Goal: Information Seeking & Learning: Find specific fact

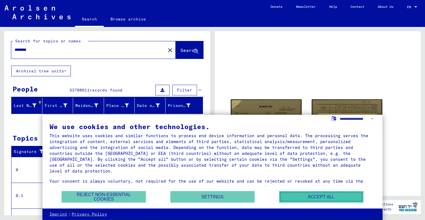
click at [321, 198] on button "Accept all" at bounding box center [321, 197] width 84 height 12
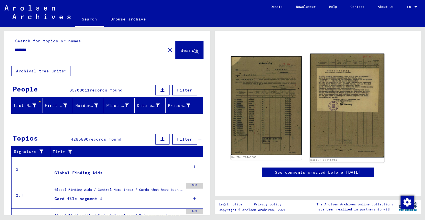
scroll to position [54, 0]
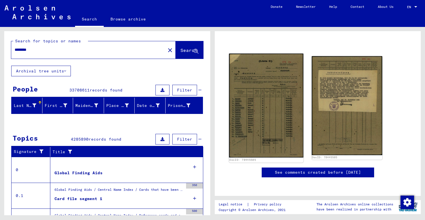
click at [268, 87] on img at bounding box center [266, 106] width 74 height 104
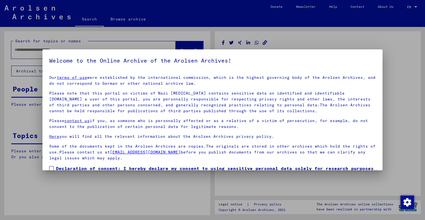
type input "********"
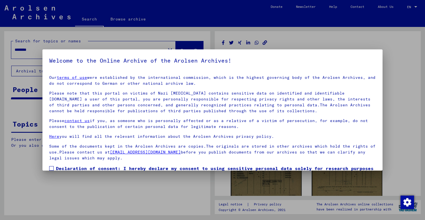
scroll to position [35, 0]
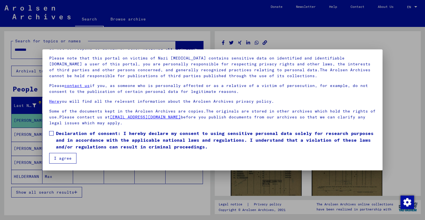
click at [54, 134] on span at bounding box center [51, 133] width 4 height 4
click at [55, 160] on button "I agree" at bounding box center [62, 158] width 27 height 11
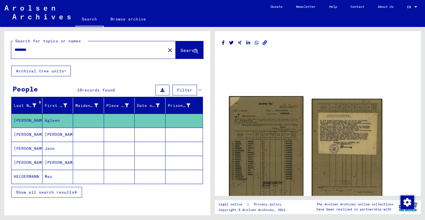
click at [252, 140] on img at bounding box center [266, 148] width 74 height 104
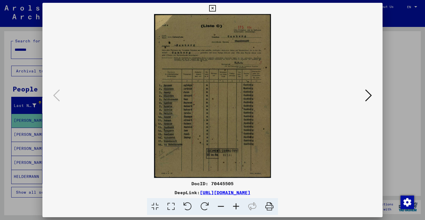
click at [244, 144] on img at bounding box center [213, 96] width 302 height 164
click at [246, 134] on img at bounding box center [213, 96] width 302 height 164
click at [402, 58] on div at bounding box center [212, 110] width 425 height 220
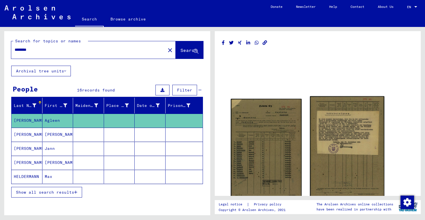
click at [350, 152] on img at bounding box center [347, 148] width 74 height 104
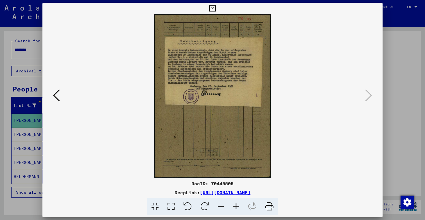
click at [406, 83] on div at bounding box center [212, 110] width 425 height 220
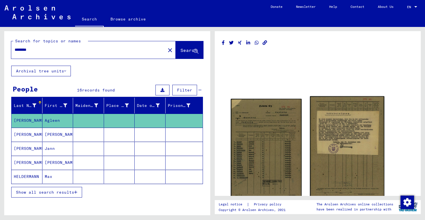
scroll to position [31, 0]
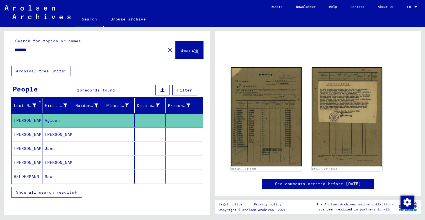
click at [26, 138] on mat-cell "[PERSON_NAME]" at bounding box center [27, 135] width 31 height 14
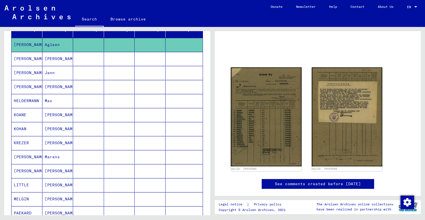
scroll to position [26, 0]
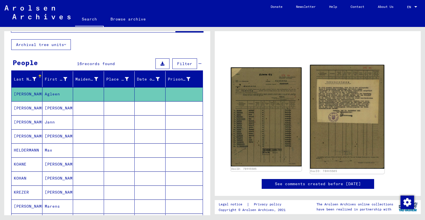
click at [344, 143] on img at bounding box center [347, 117] width 74 height 104
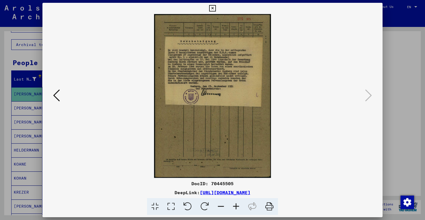
click at [243, 96] on img at bounding box center [213, 96] width 302 height 164
click at [412, 73] on div at bounding box center [212, 110] width 425 height 220
